Goal: Task Accomplishment & Management: Use online tool/utility

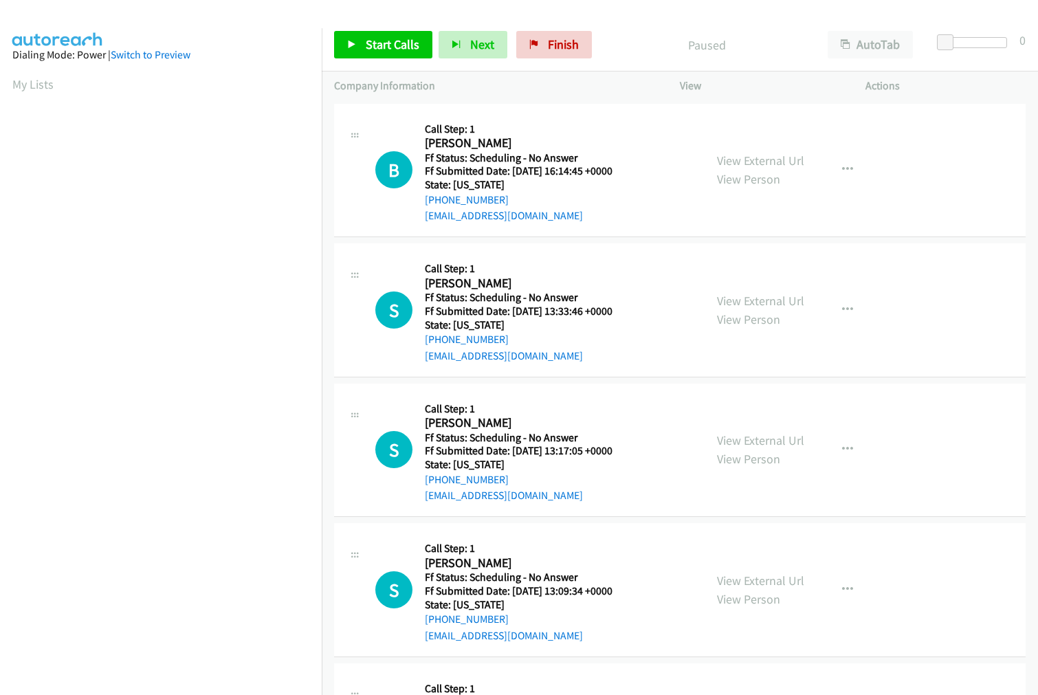
click at [634, 38] on p "Paused" at bounding box center [706, 45] width 192 height 19
click at [738, 160] on link "View External Url" at bounding box center [760, 161] width 87 height 16
click at [742, 297] on link "View External Url" at bounding box center [760, 301] width 87 height 16
click at [758, 436] on link "View External Url" at bounding box center [760, 440] width 87 height 16
click at [760, 579] on link "View External Url" at bounding box center [760, 581] width 87 height 16
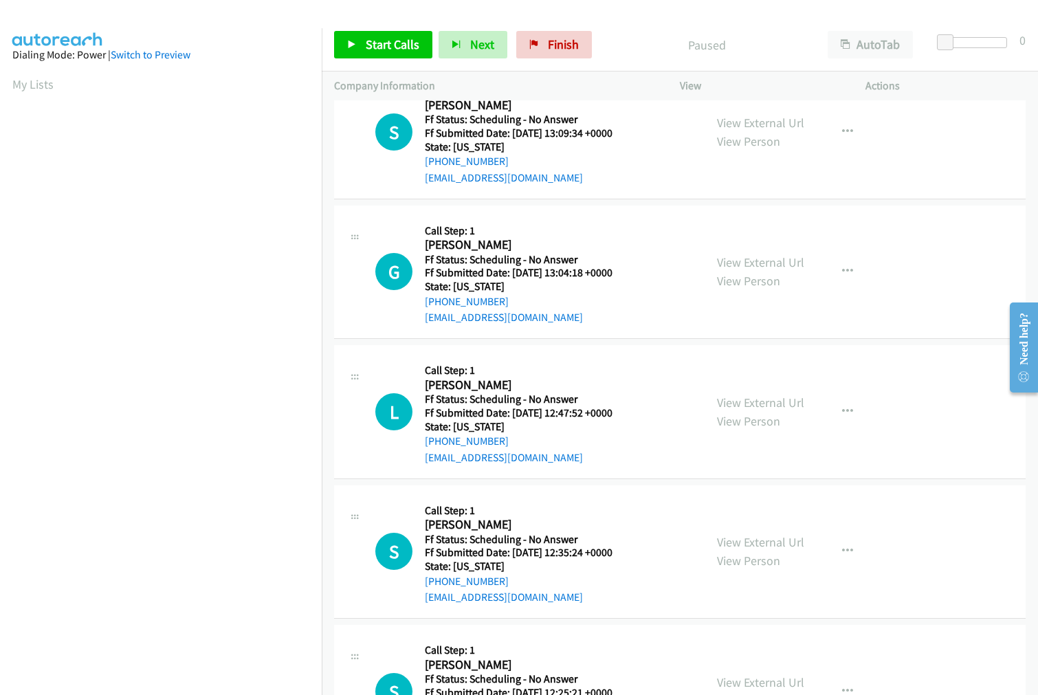
scroll to position [534, 0]
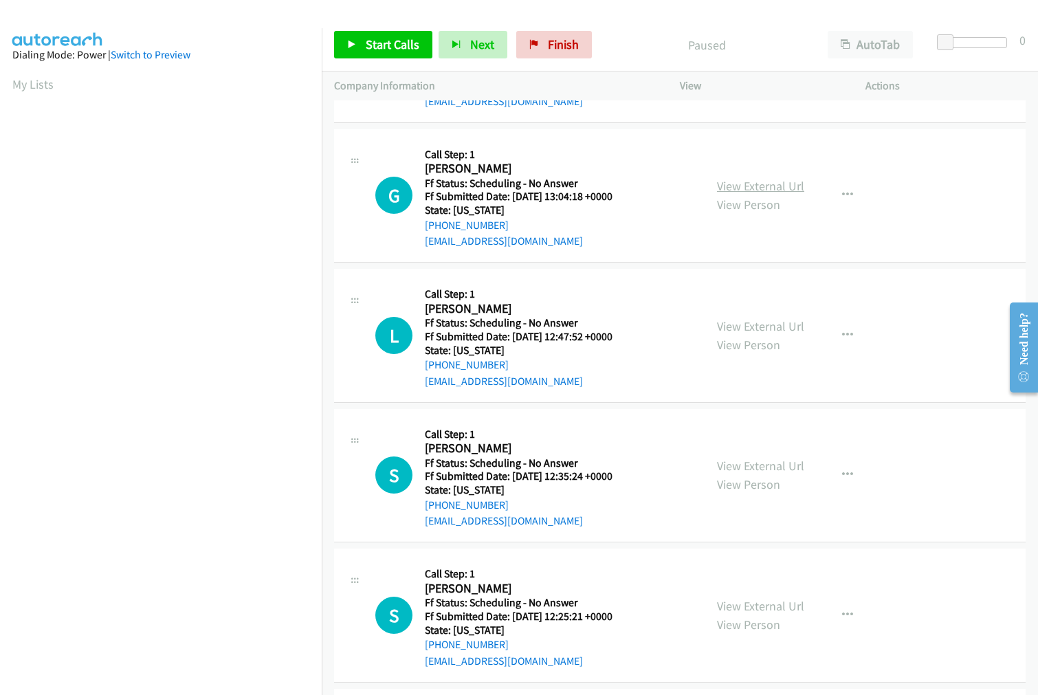
click at [756, 182] on link "View External Url" at bounding box center [760, 186] width 87 height 16
click at [753, 321] on link "View External Url" at bounding box center [760, 326] width 87 height 16
click at [758, 465] on link "View External Url" at bounding box center [760, 466] width 87 height 16
click at [761, 606] on link "View External Url" at bounding box center [760, 606] width 87 height 16
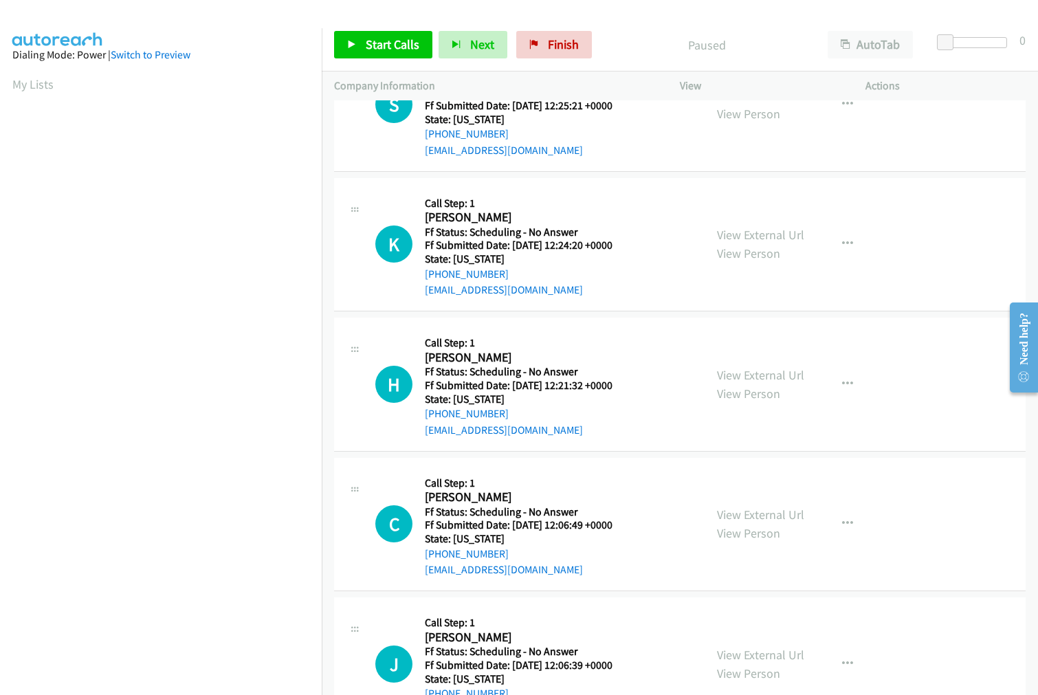
scroll to position [1069, 0]
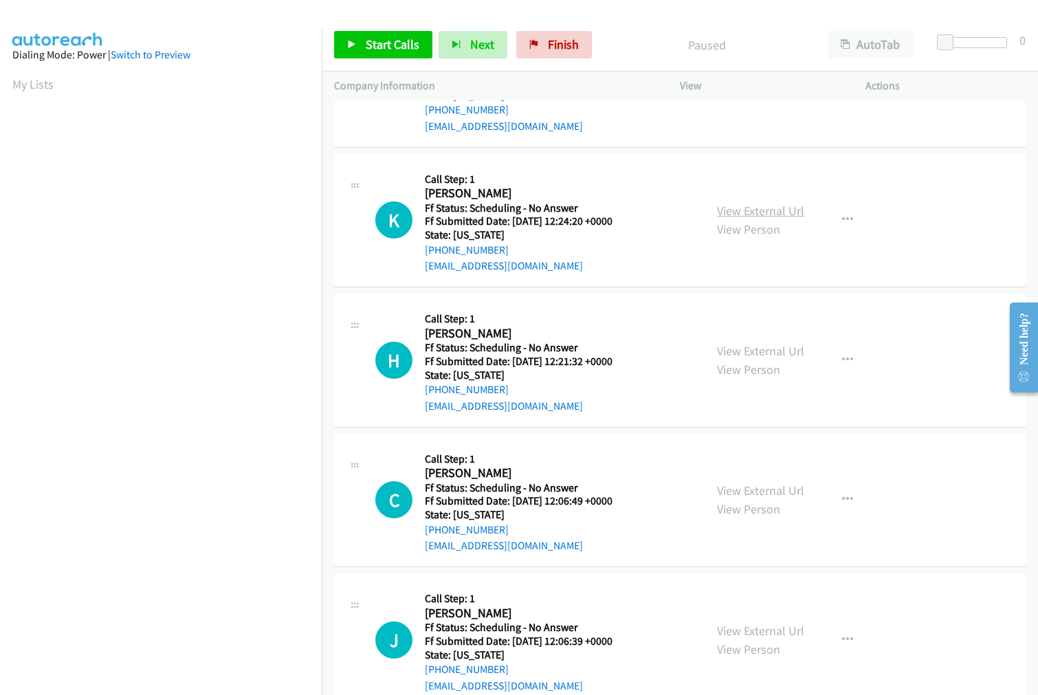
click at [753, 215] on link "View External Url" at bounding box center [760, 211] width 87 height 16
click at [752, 344] on link "View External Url" at bounding box center [760, 351] width 87 height 16
click at [754, 488] on link "View External Url" at bounding box center [760, 491] width 87 height 16
click at [747, 626] on link "View External Url" at bounding box center [760, 631] width 87 height 16
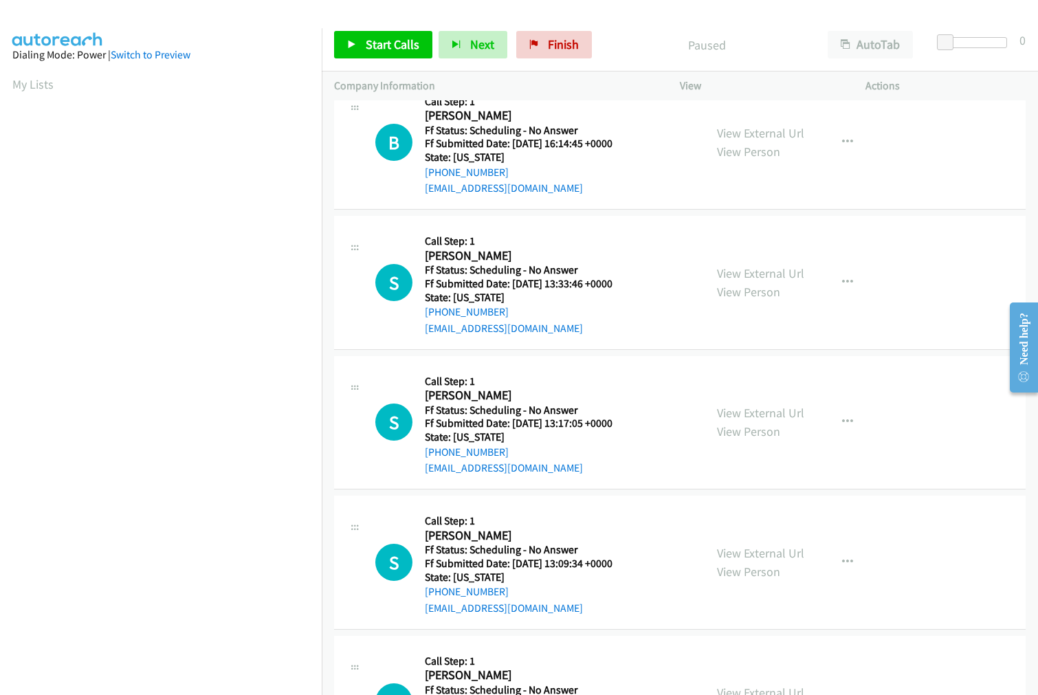
scroll to position [0, 0]
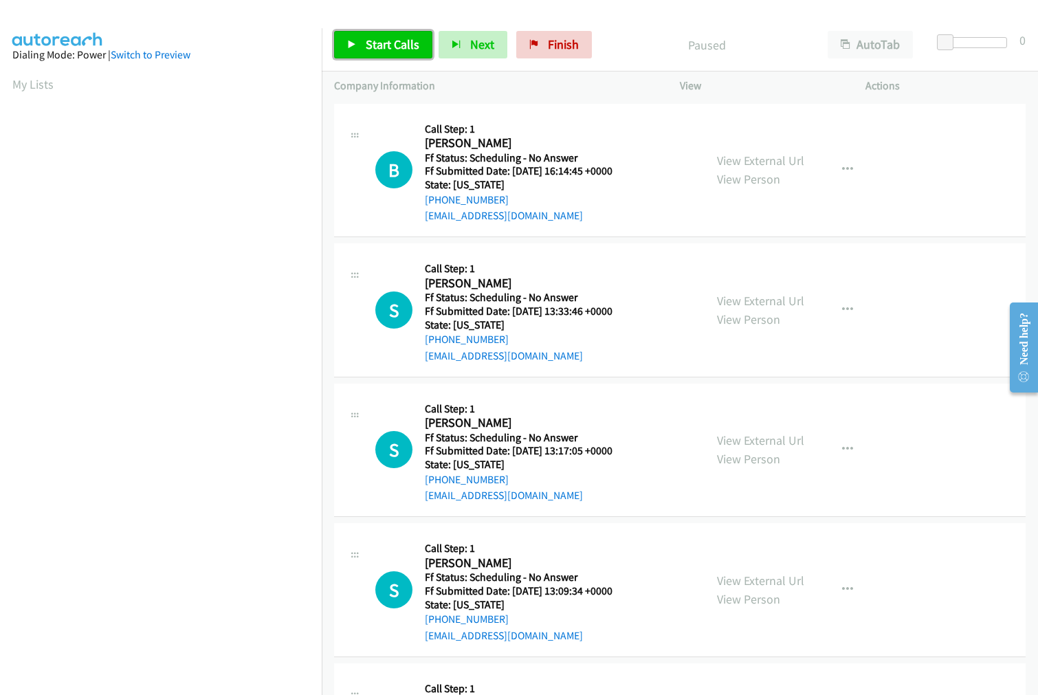
click at [369, 38] on span "Start Calls" at bounding box center [393, 44] width 54 height 16
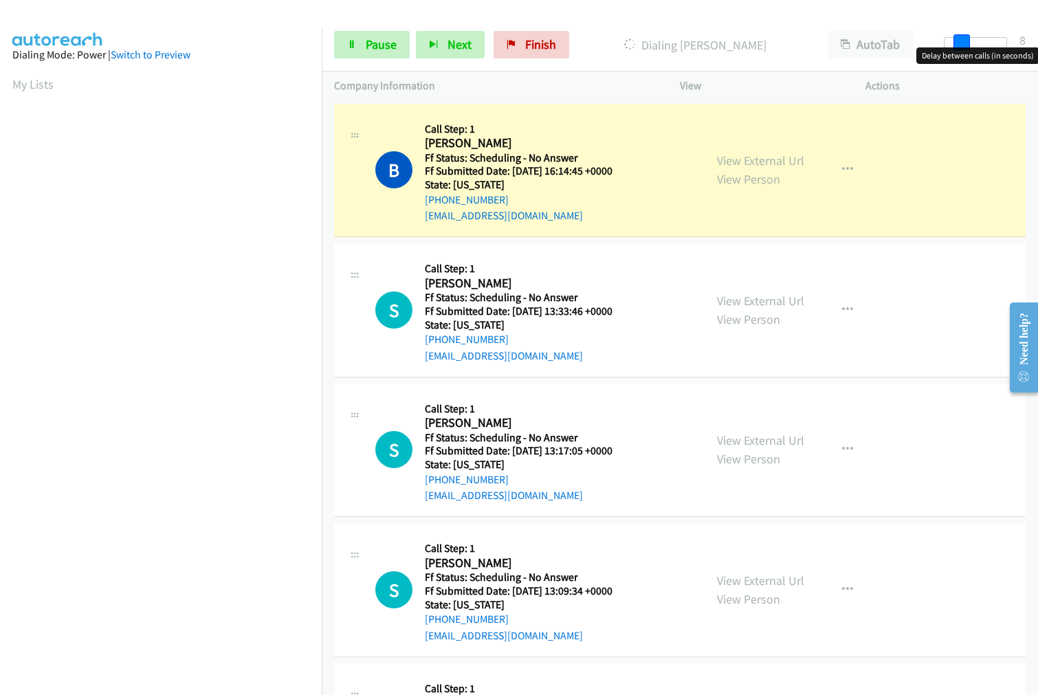
drag, startPoint x: 940, startPoint y: 38, endPoint x: 958, endPoint y: 44, distance: 18.3
click at [958, 44] on span at bounding box center [962, 42] width 16 height 16
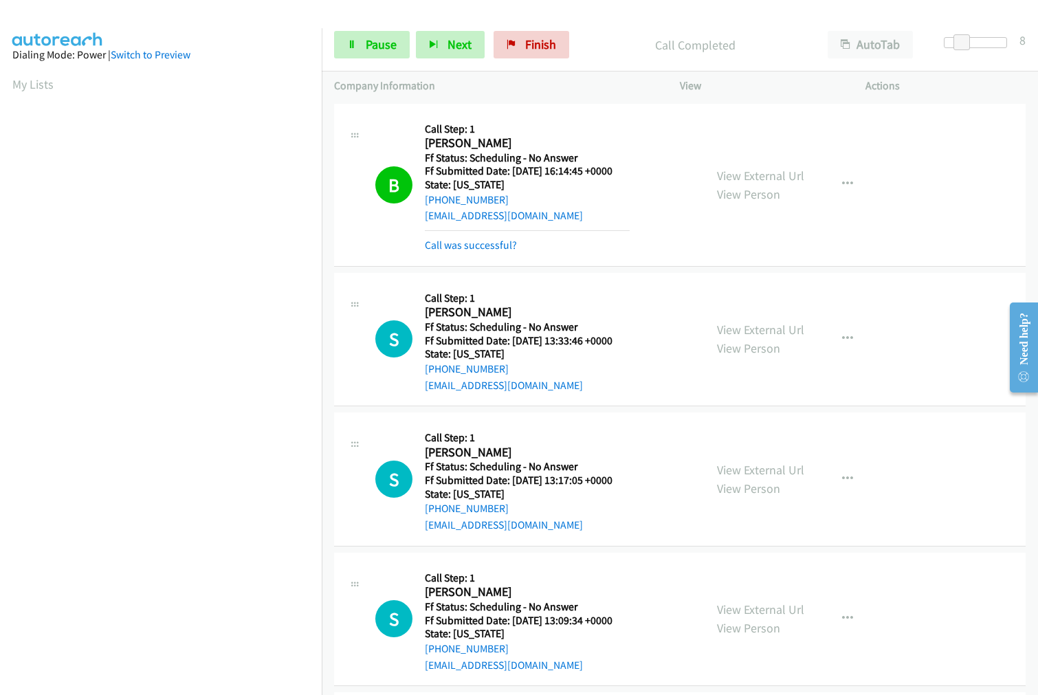
scroll to position [77, 0]
click at [472, 246] on link "Call was successful?" at bounding box center [471, 245] width 92 height 13
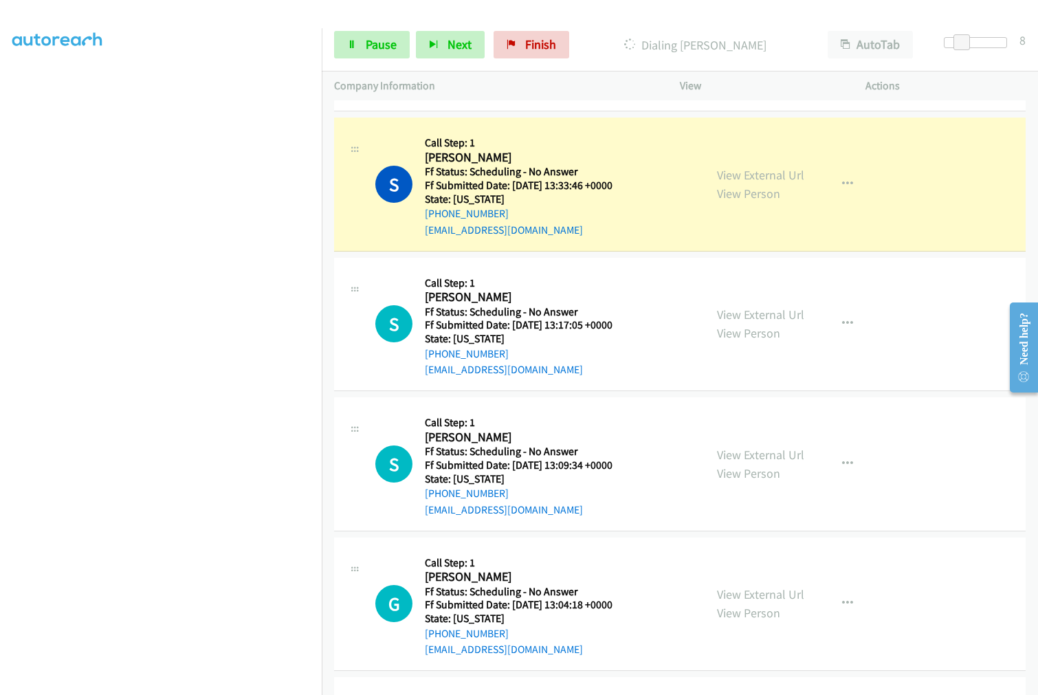
scroll to position [153, 0]
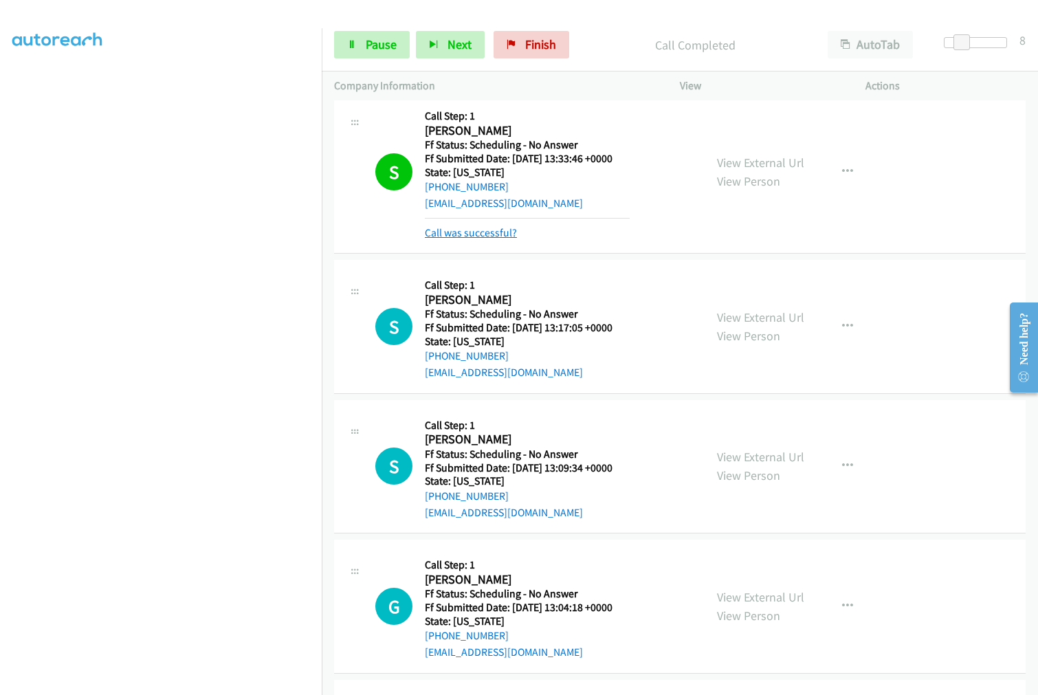
click at [485, 230] on link "Call was successful?" at bounding box center [471, 232] width 92 height 13
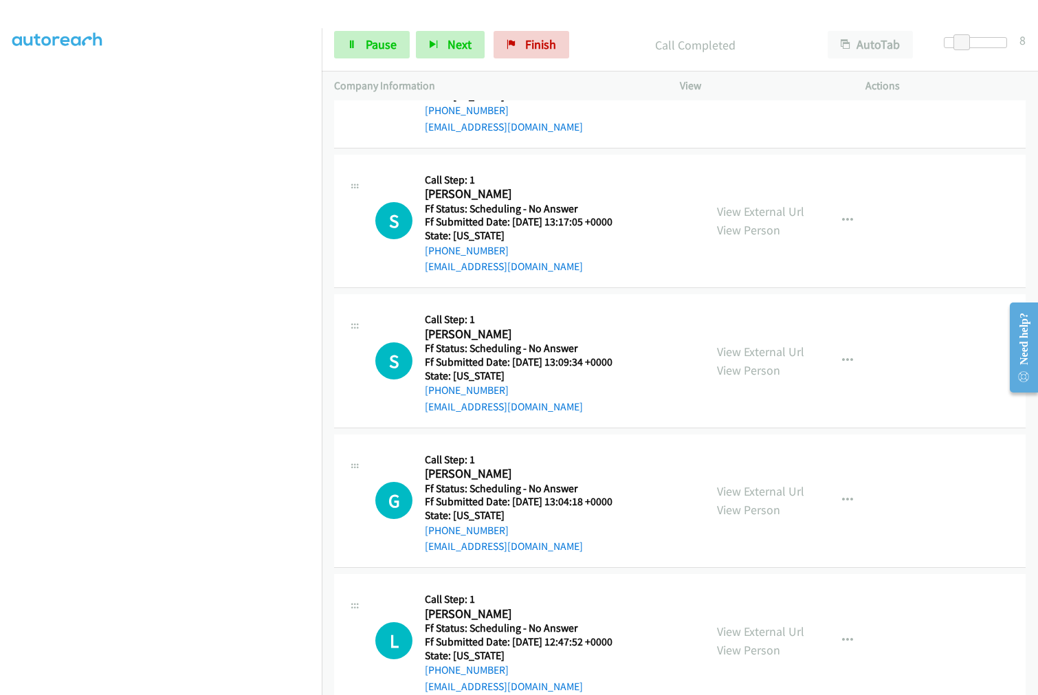
scroll to position [305, 0]
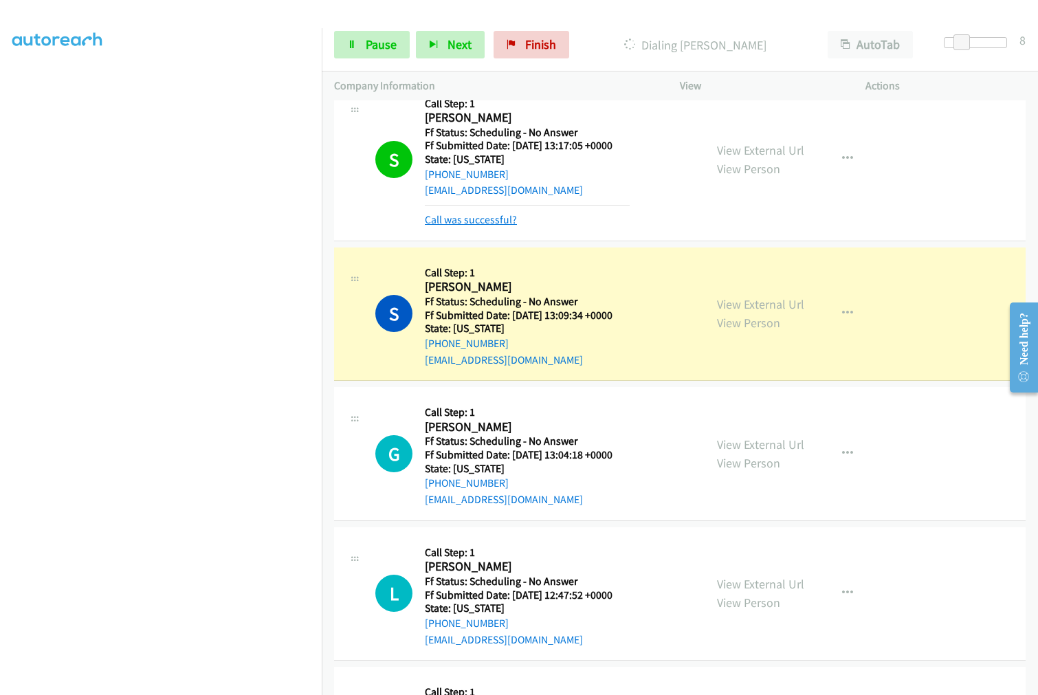
click at [470, 223] on link "Call was successful?" at bounding box center [471, 219] width 92 height 13
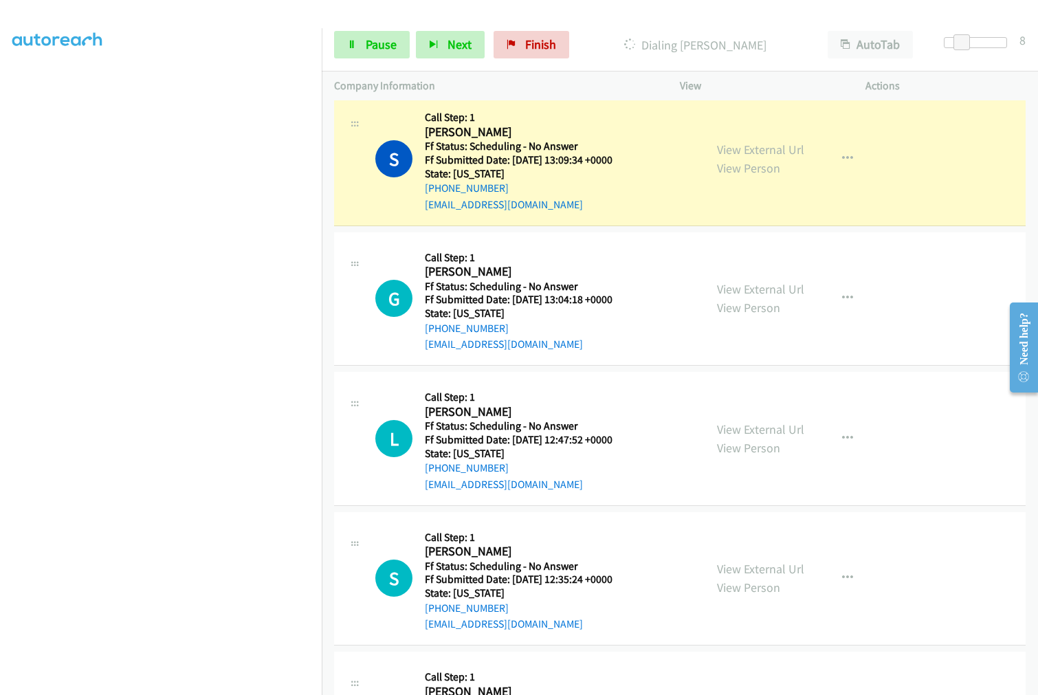
scroll to position [458, 0]
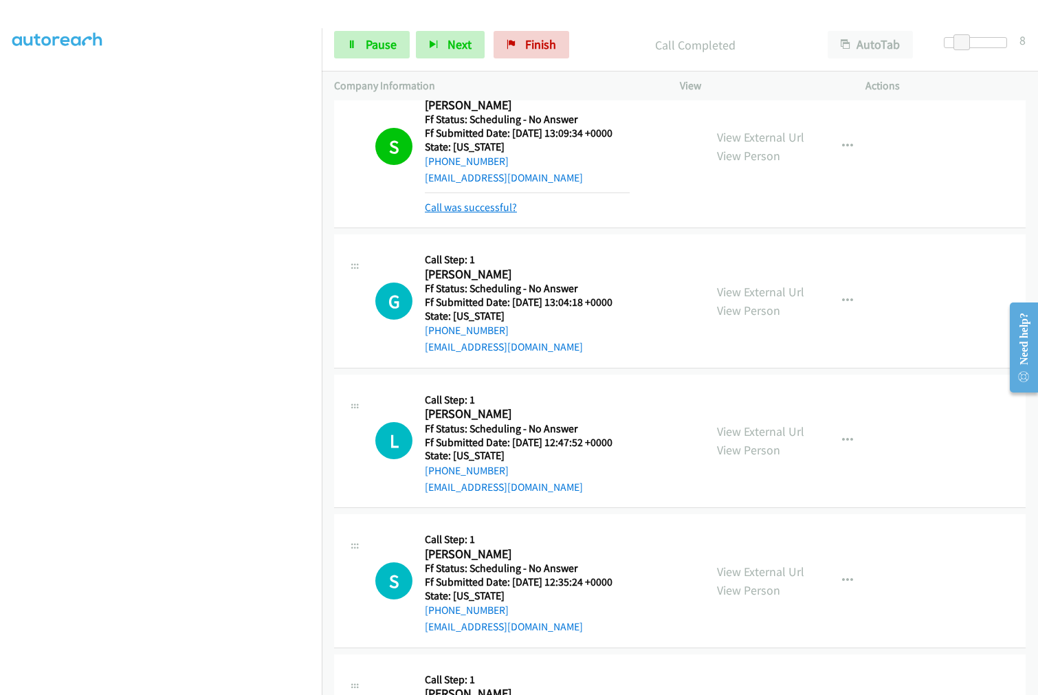
click at [463, 211] on link "Call was successful?" at bounding box center [471, 207] width 92 height 13
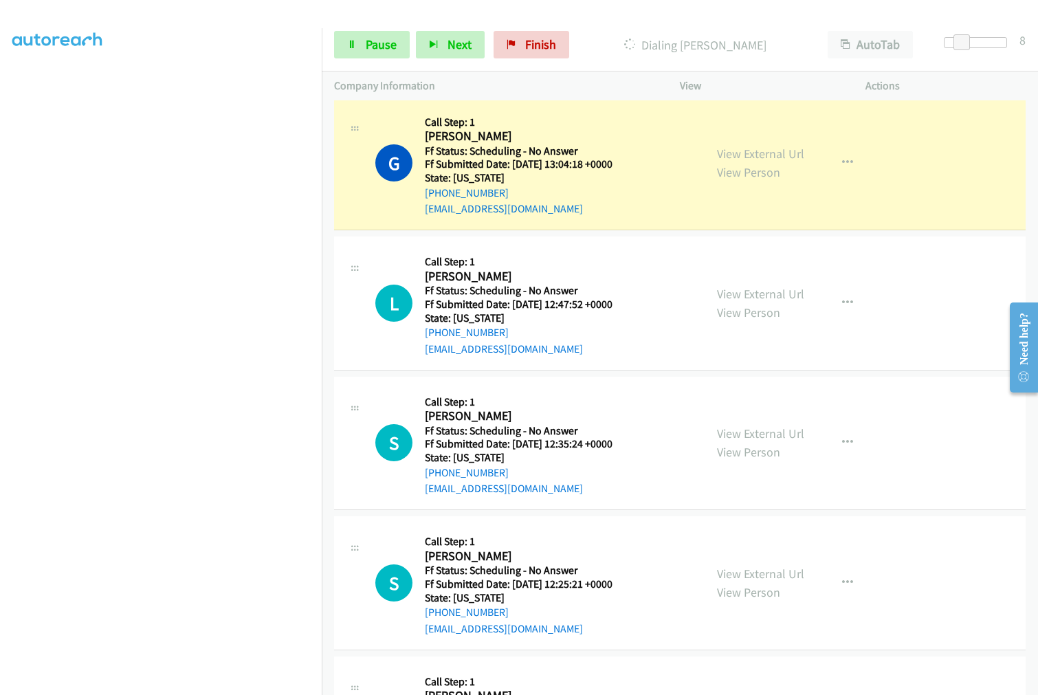
scroll to position [572, 0]
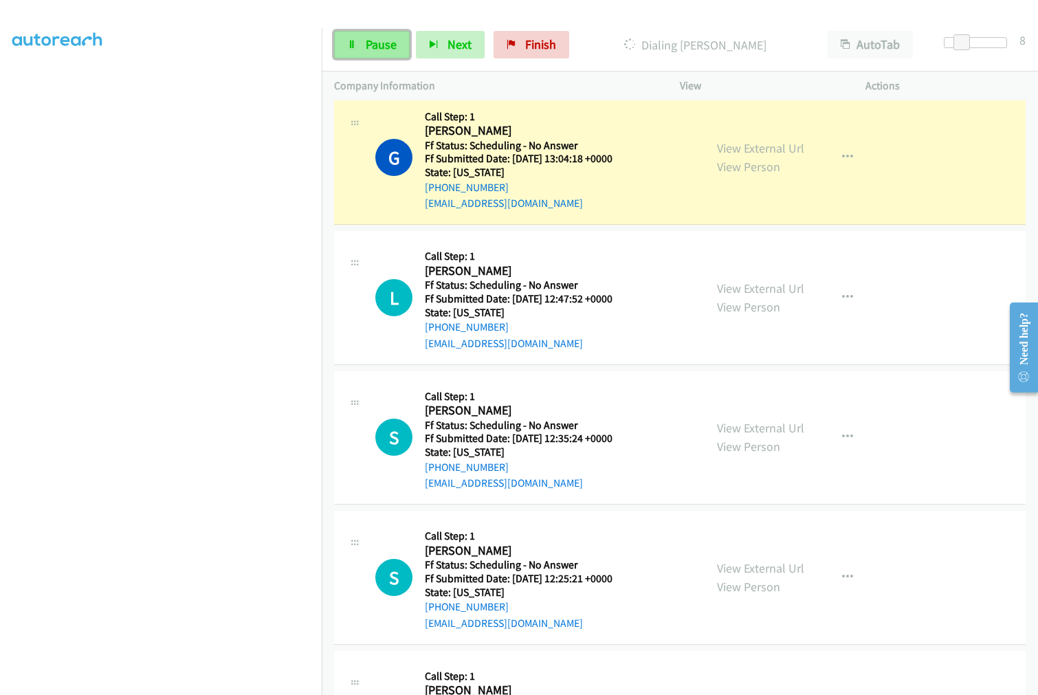
click at [379, 39] on span "Pause" at bounding box center [381, 44] width 31 height 16
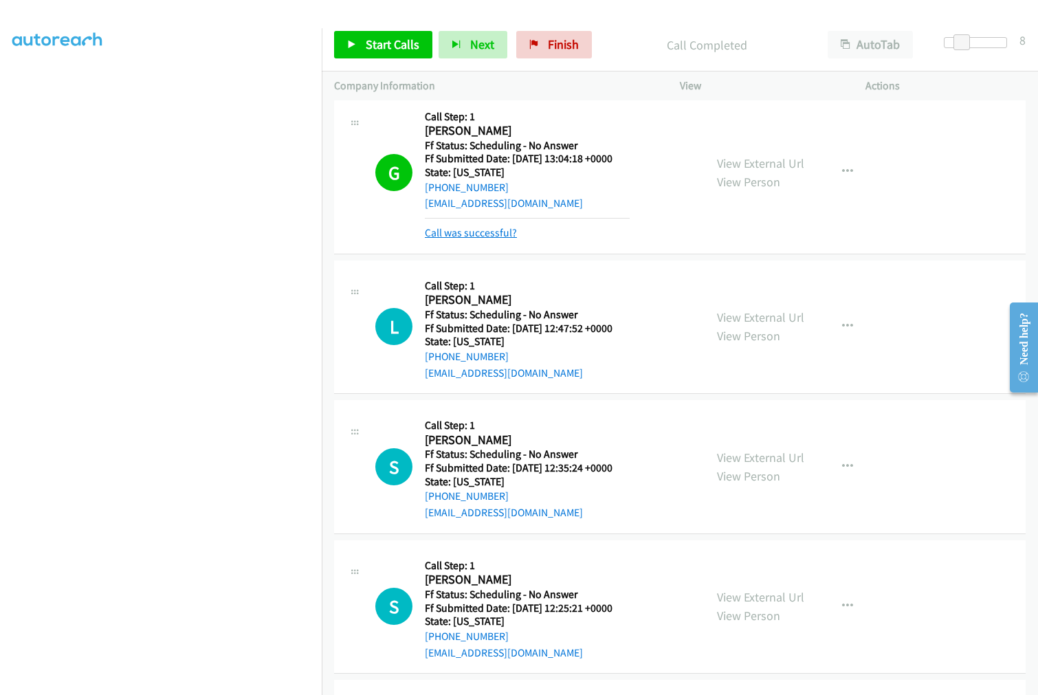
click at [471, 236] on link "Call was successful?" at bounding box center [471, 232] width 92 height 13
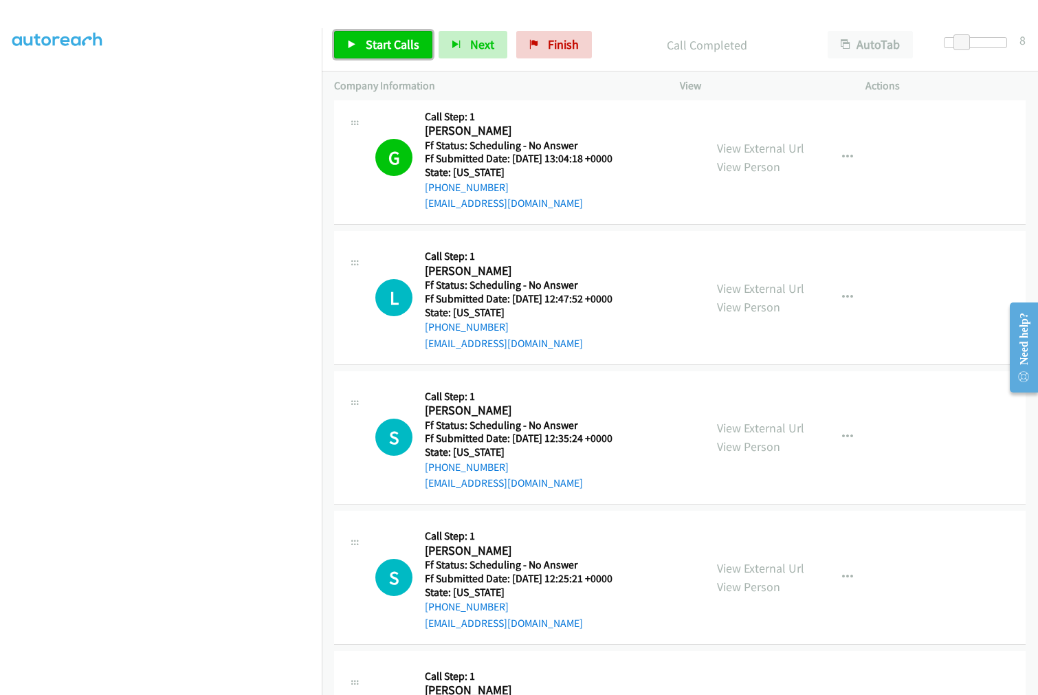
click at [380, 45] on span "Start Calls" at bounding box center [393, 44] width 54 height 16
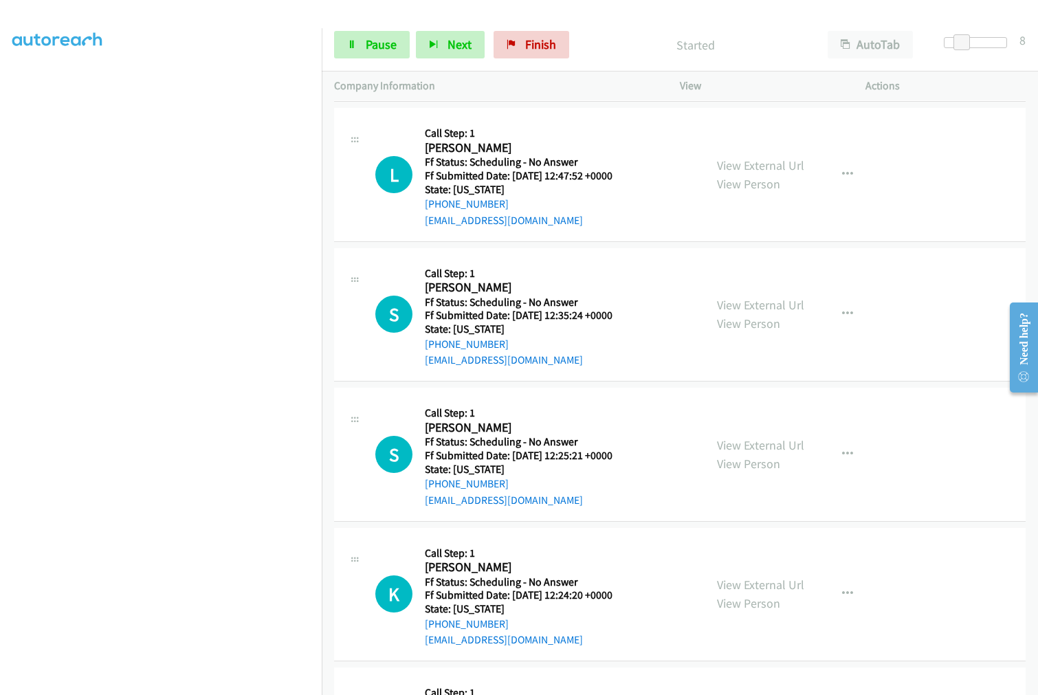
scroll to position [700, 0]
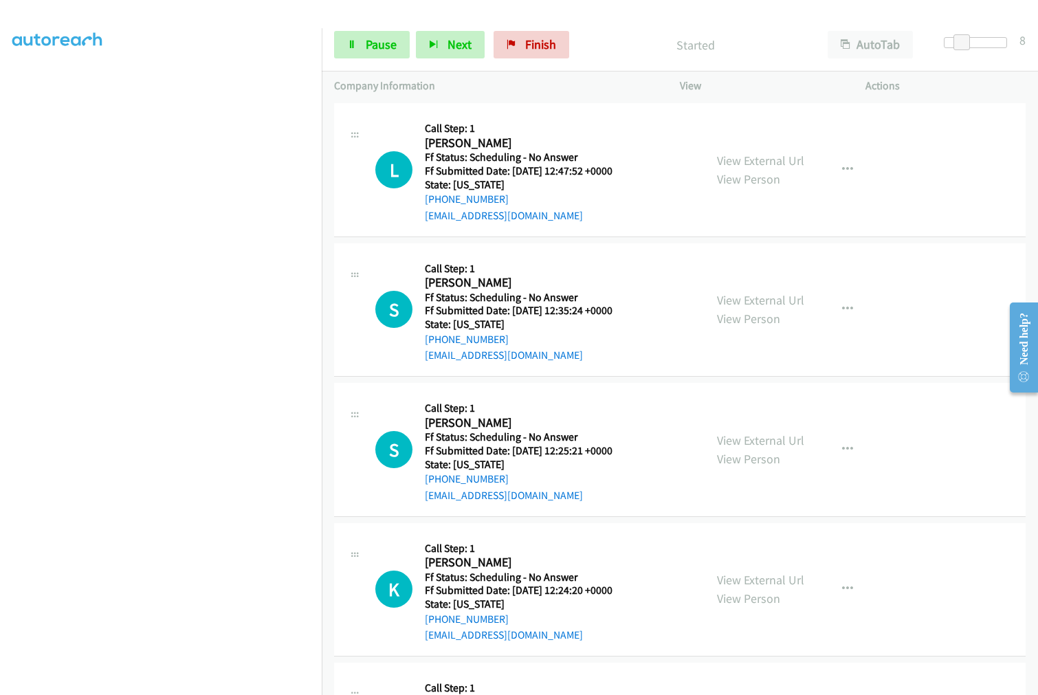
drag, startPoint x: 1031, startPoint y: 287, endPoint x: 22, endPoint y: 2, distance: 1048.6
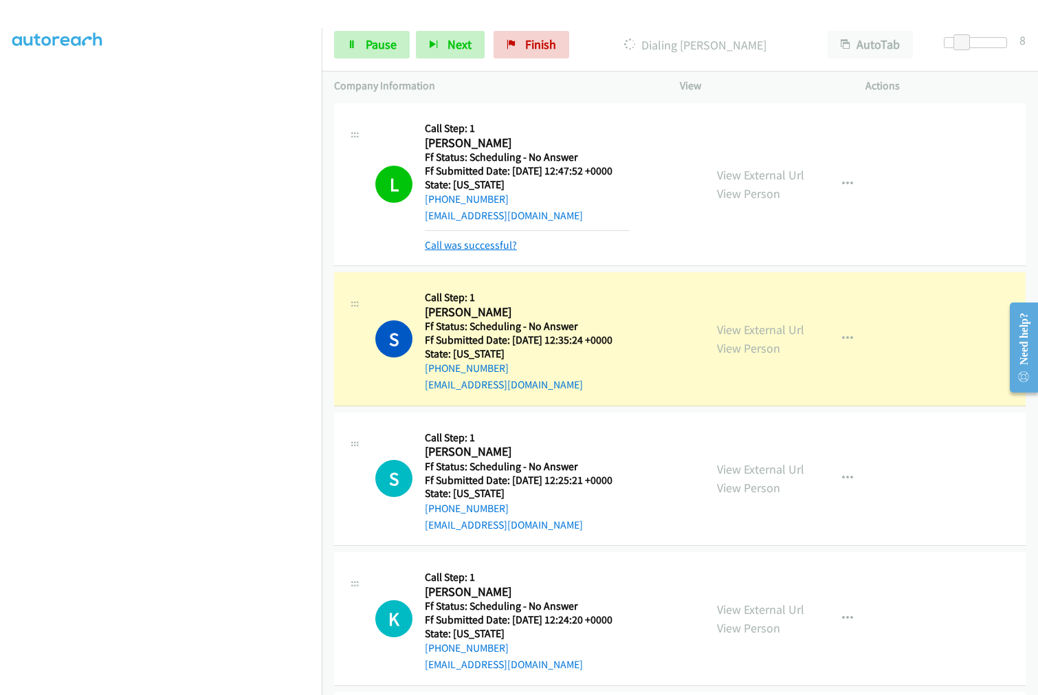
click at [496, 243] on link "Call was successful?" at bounding box center [471, 245] width 92 height 13
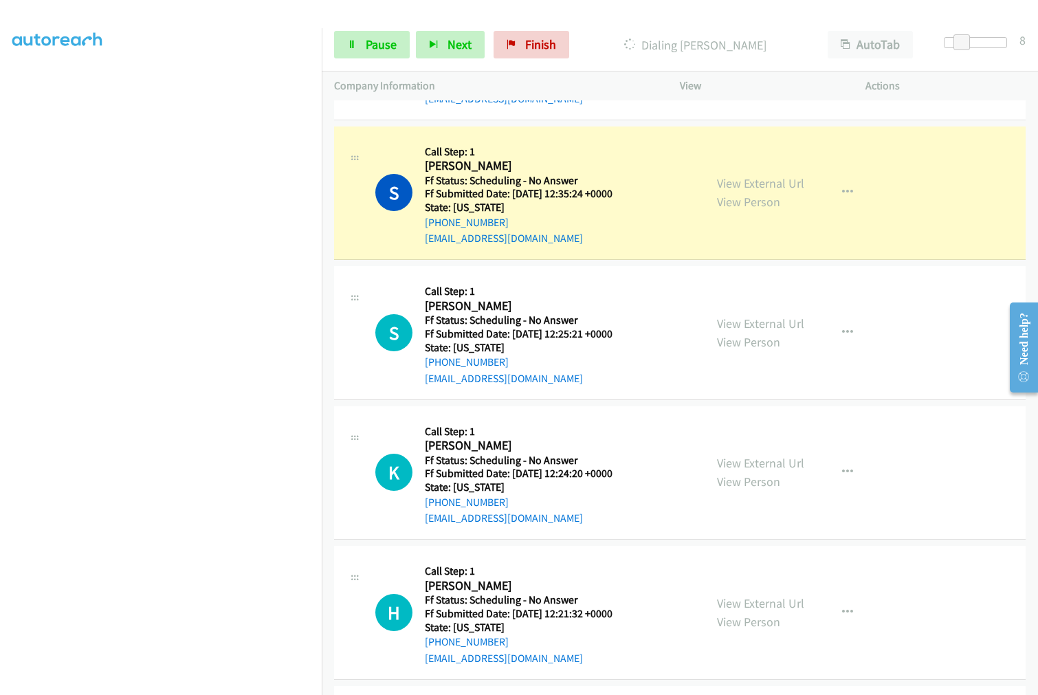
scroll to position [853, 0]
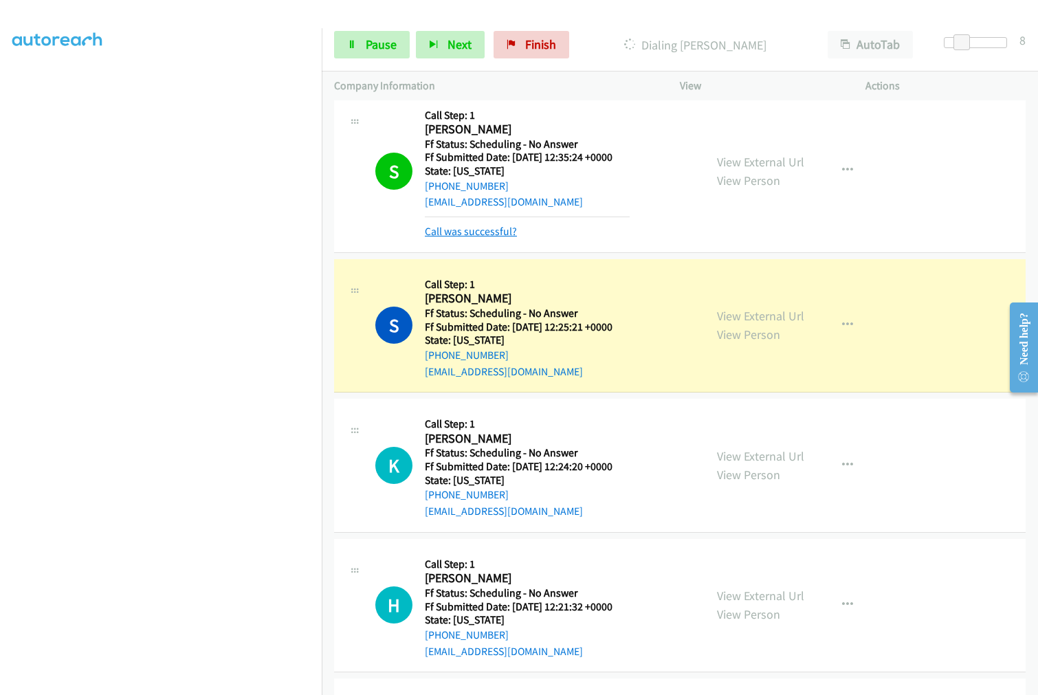
click at [489, 232] on link "Call was successful?" at bounding box center [471, 231] width 92 height 13
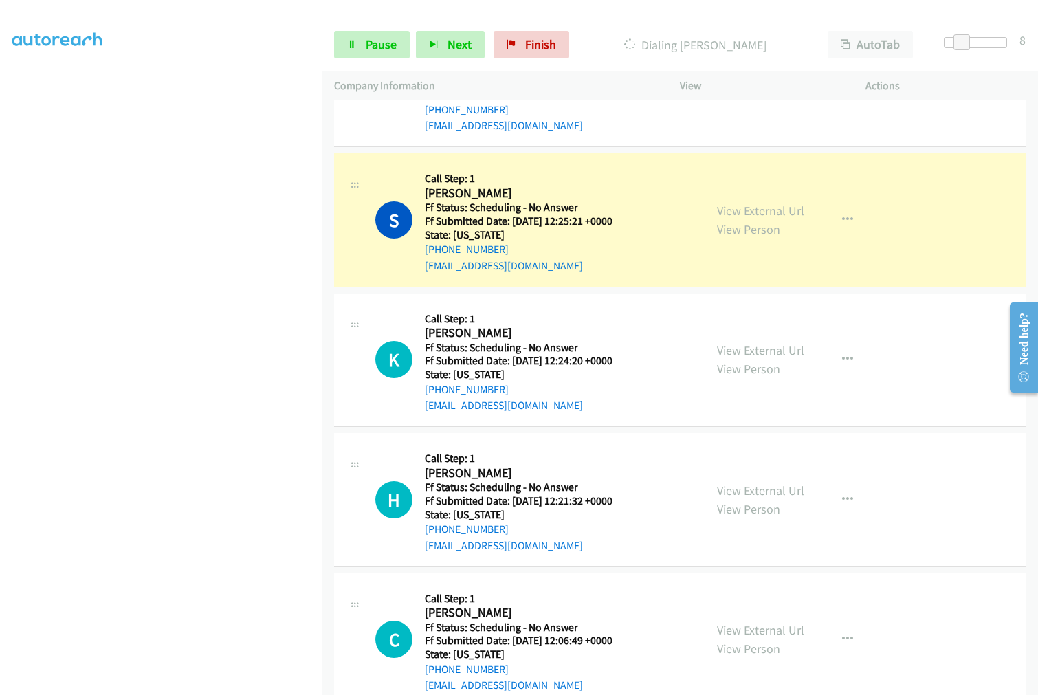
scroll to position [1006, 0]
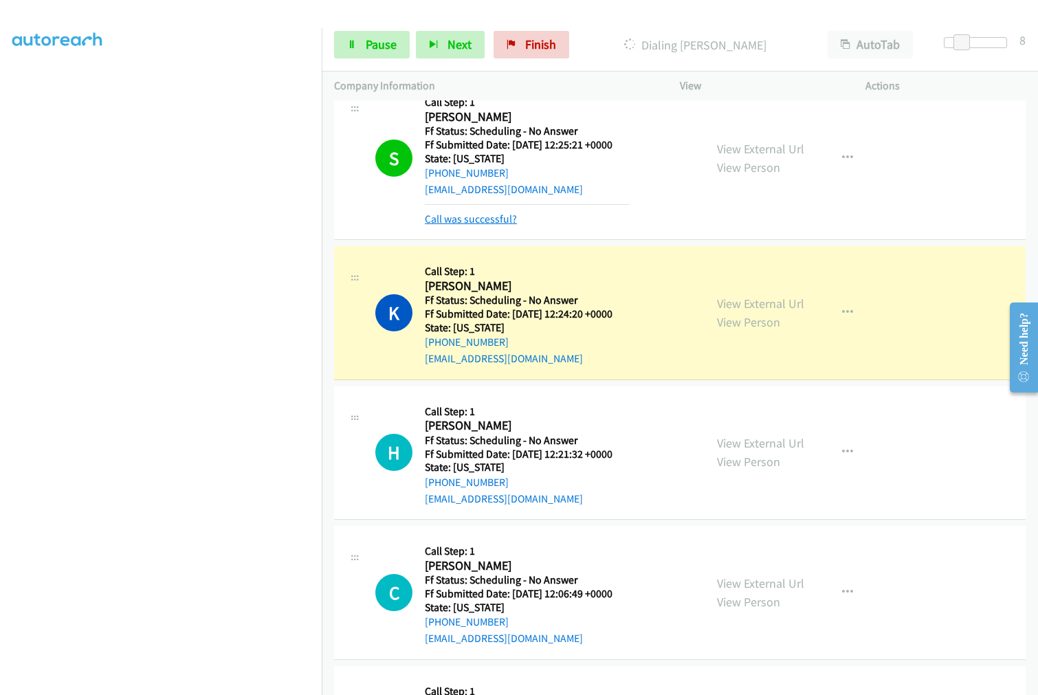
click at [484, 214] on link "Call was successful?" at bounding box center [471, 218] width 92 height 13
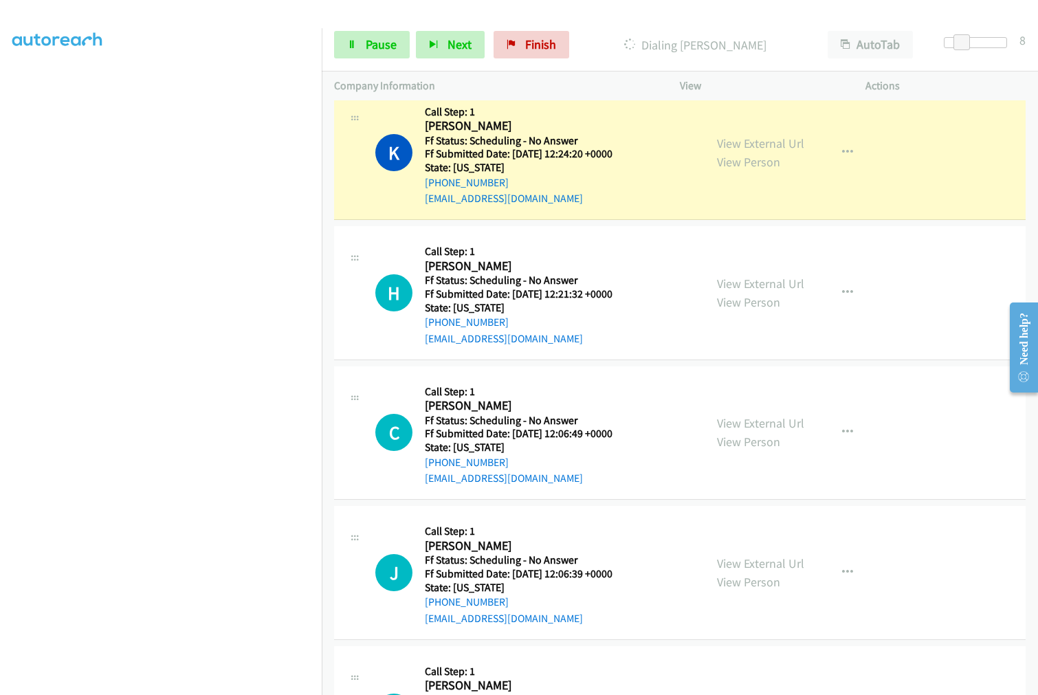
scroll to position [1132, 0]
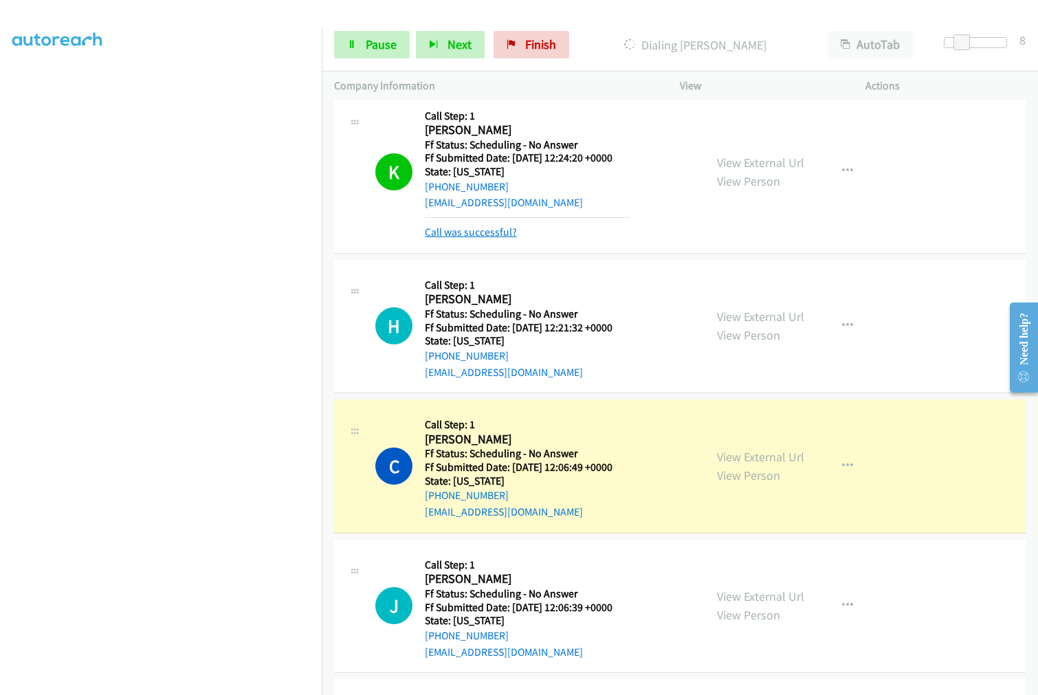
click at [459, 235] on link "Call was successful?" at bounding box center [471, 231] width 92 height 13
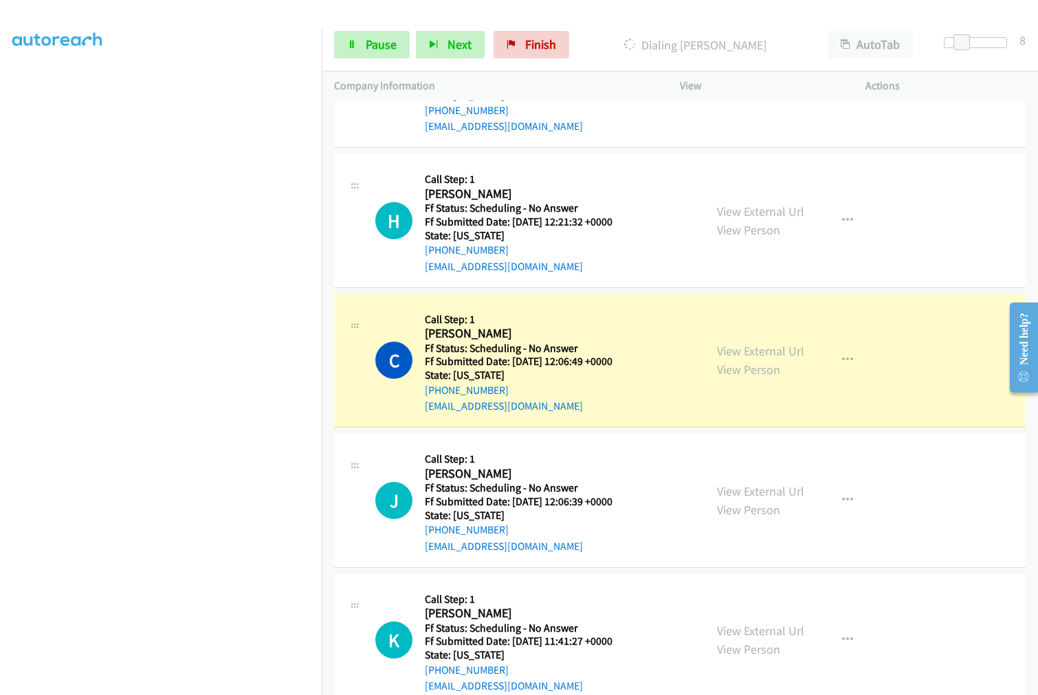
scroll to position [1286, 0]
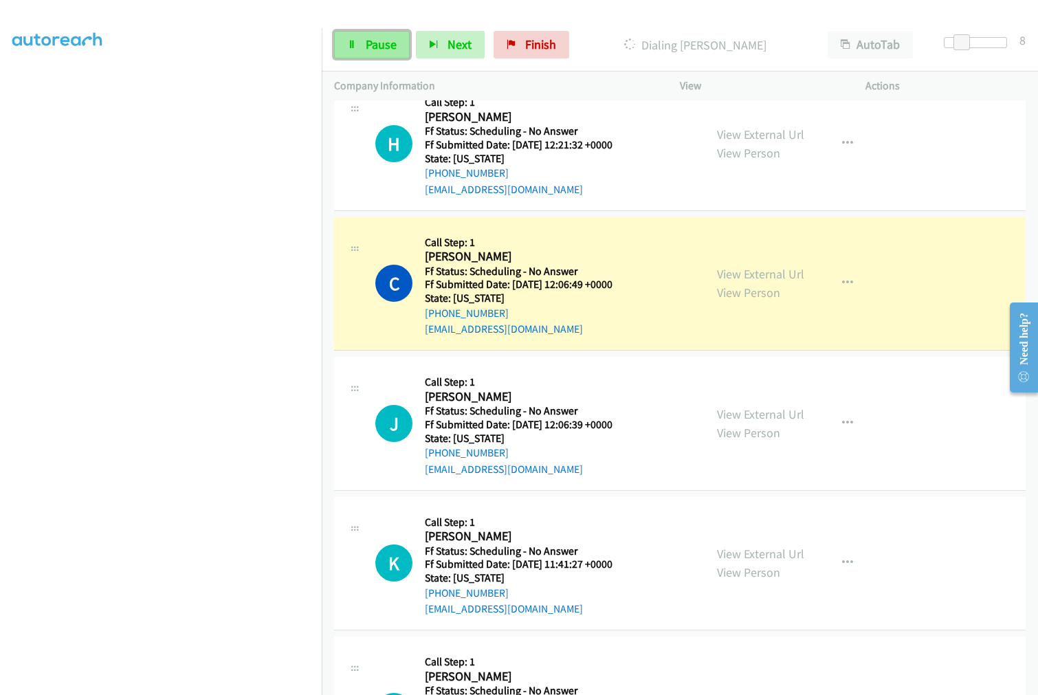
click at [367, 46] on span "Pause" at bounding box center [381, 44] width 31 height 16
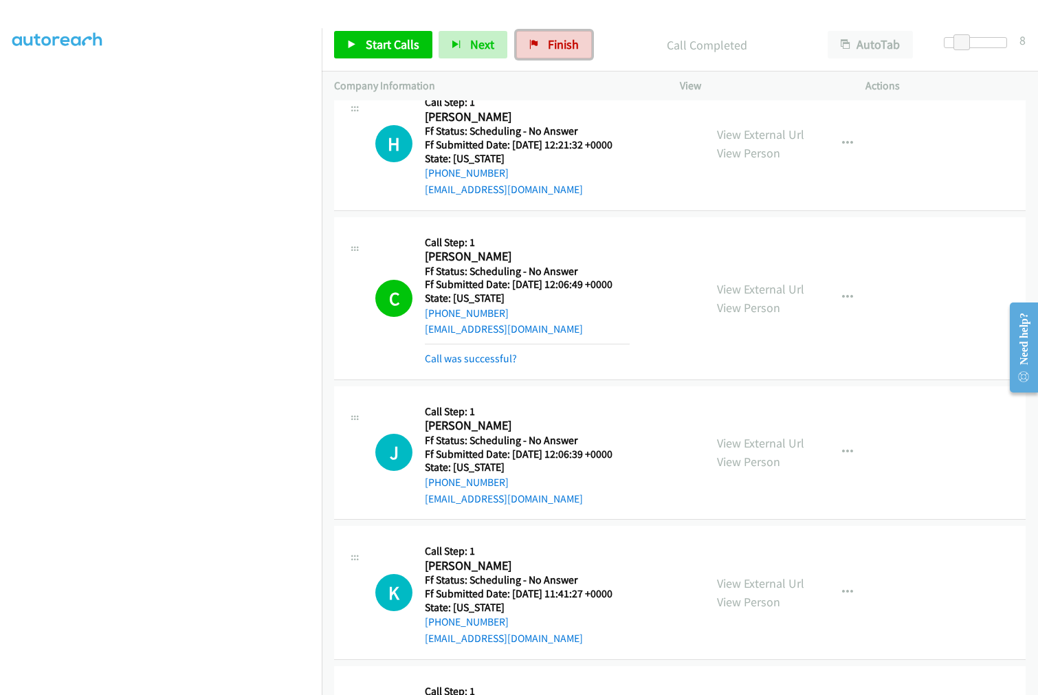
click at [574, 45] on span "Finish" at bounding box center [563, 44] width 31 height 16
